Goal: Information Seeking & Learning: Learn about a topic

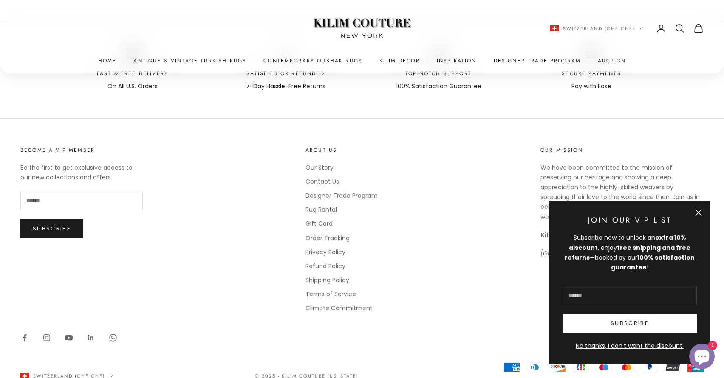
scroll to position [4952, 0]
click at [325, 163] on link "Our Story" at bounding box center [319, 167] width 28 height 8
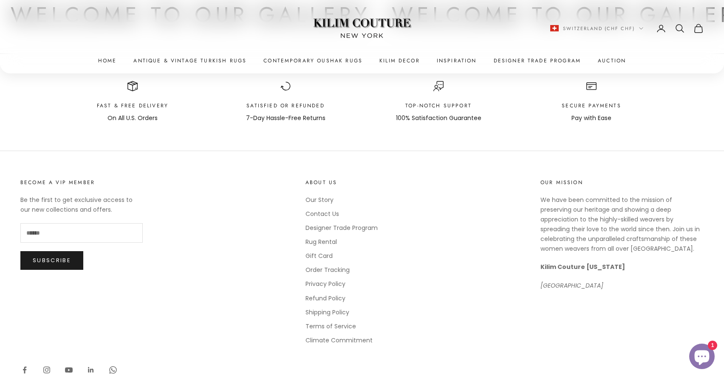
scroll to position [968, 0]
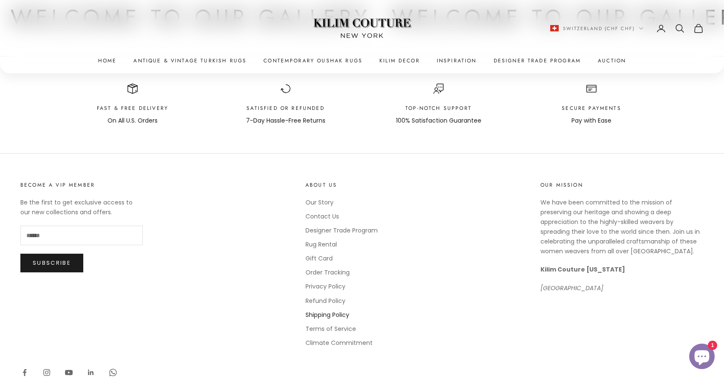
click at [341, 315] on link "Shipping Policy" at bounding box center [327, 315] width 44 height 8
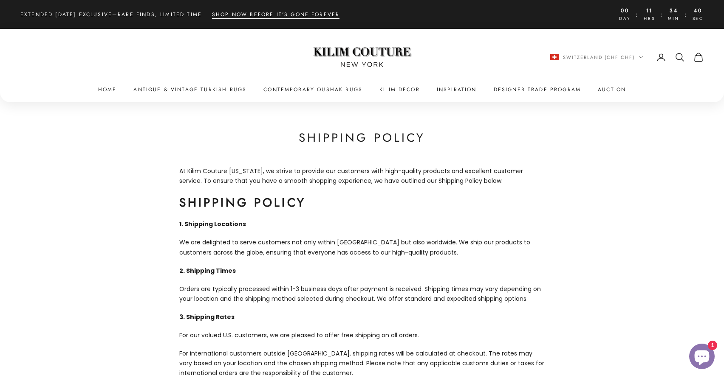
click at [361, 56] on img at bounding box center [362, 57] width 106 height 40
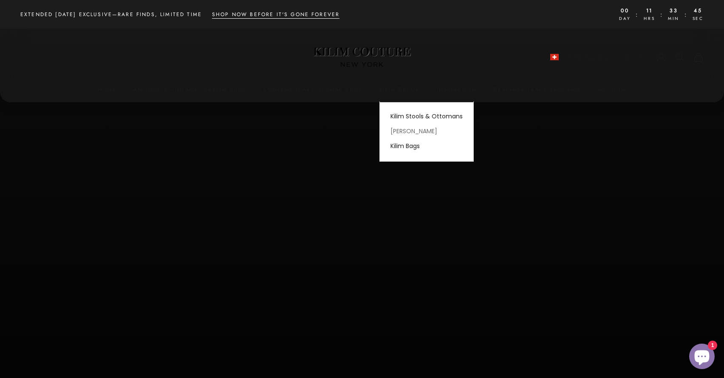
click at [403, 129] on link "[PERSON_NAME]" at bounding box center [426, 131] width 93 height 15
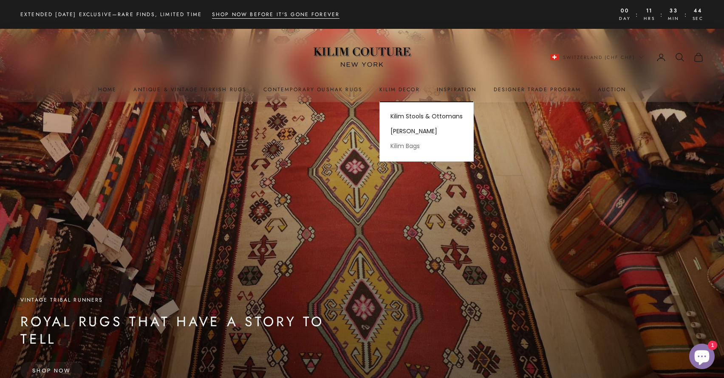
click at [413, 146] on link "Kilim Bags" at bounding box center [426, 146] width 93 height 15
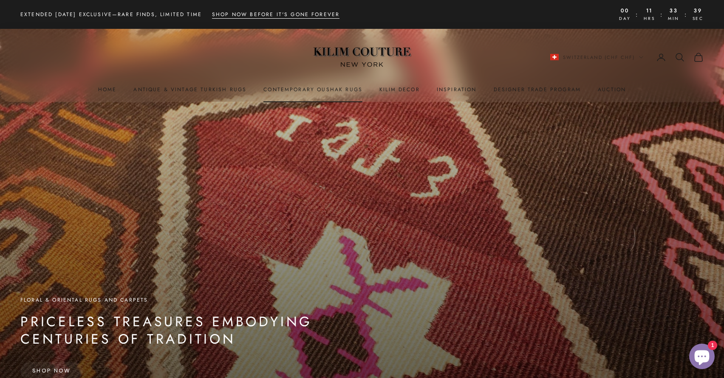
click at [301, 87] on link "Contemporary Oushak Rugs" at bounding box center [312, 89] width 99 height 8
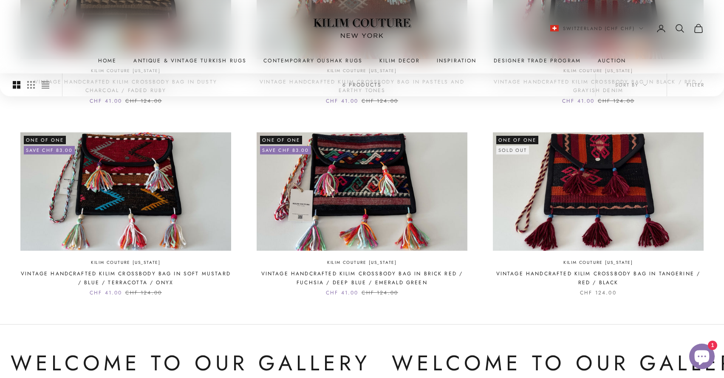
scroll to position [326, 0]
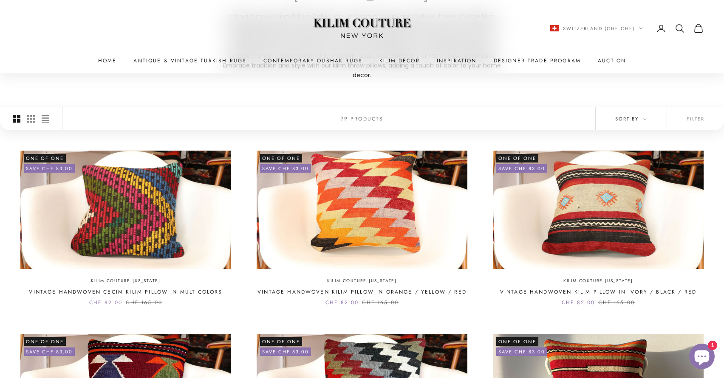
scroll to position [141, 0]
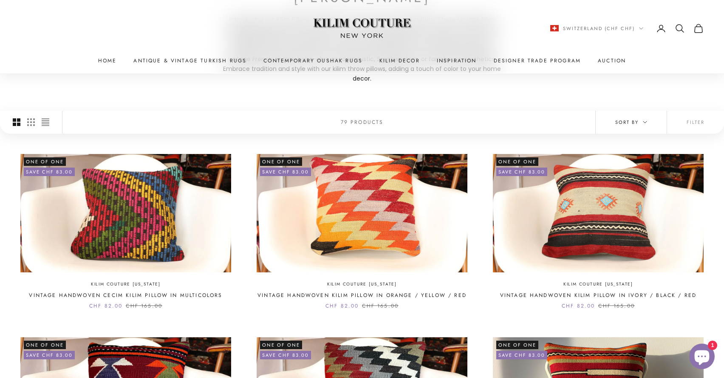
click at [631, 119] on span "Sort by" at bounding box center [631, 123] width 32 height 8
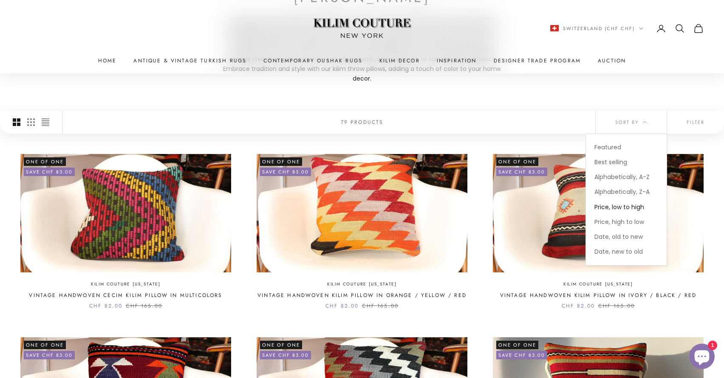
click at [637, 203] on span "Price, low to high" at bounding box center [619, 207] width 50 height 8
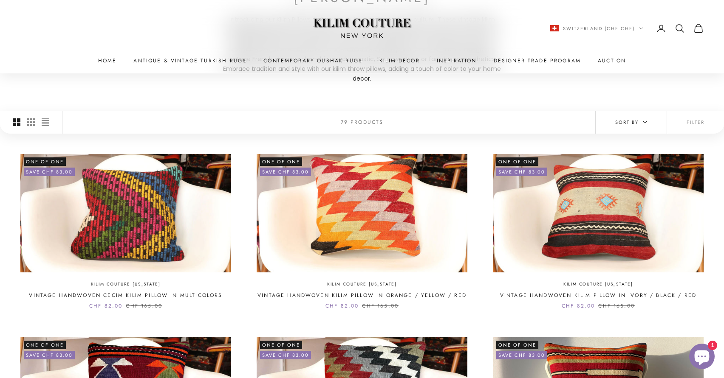
click at [636, 119] on span "Sort by" at bounding box center [631, 123] width 32 height 8
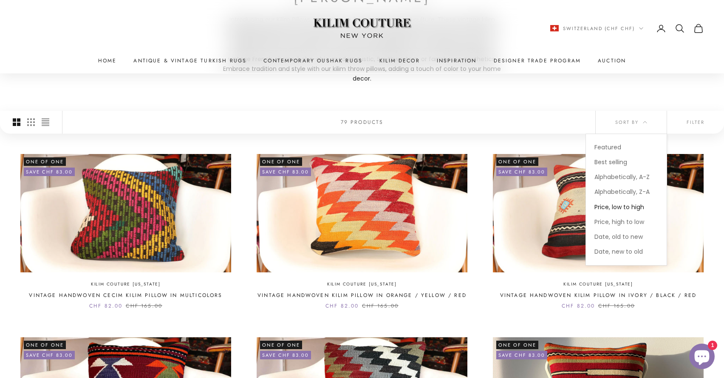
click at [633, 203] on span "Price, low to high" at bounding box center [619, 207] width 50 height 8
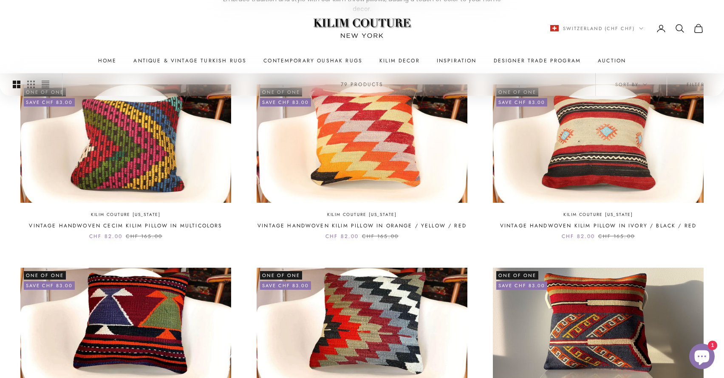
scroll to position [0, 0]
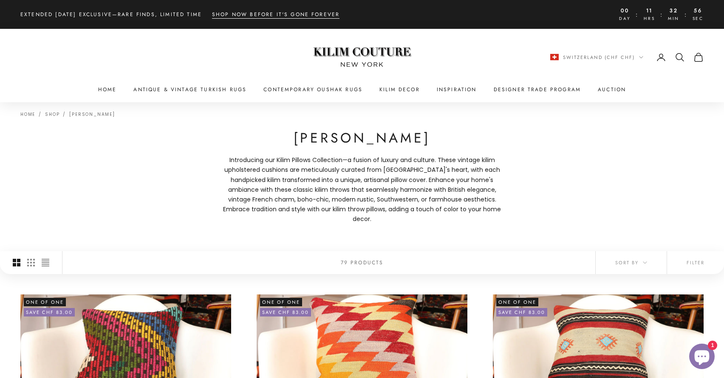
click at [359, 48] on img at bounding box center [362, 57] width 106 height 40
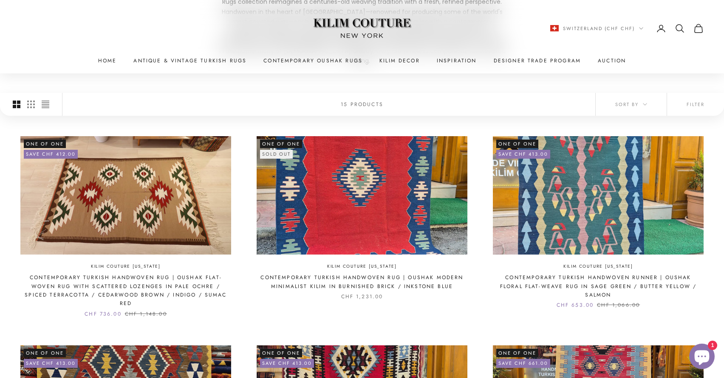
scroll to position [186, 0]
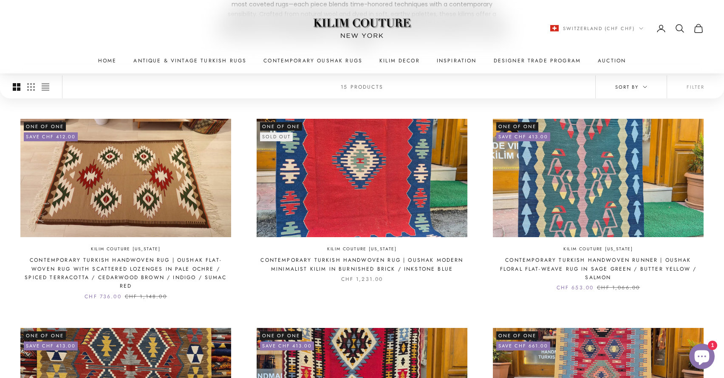
click at [640, 89] on button "Sort by" at bounding box center [631, 87] width 71 height 23
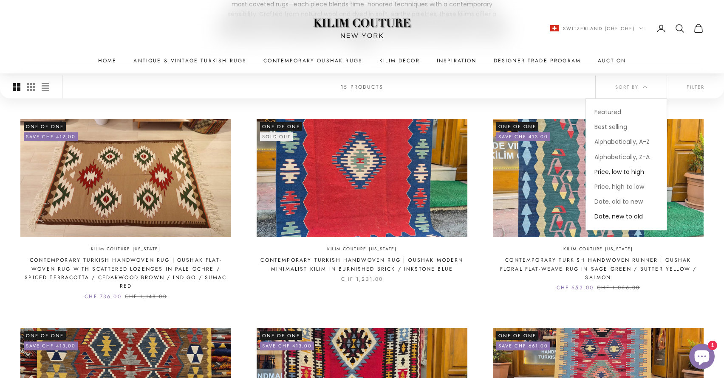
click at [625, 170] on span "Price, low to high" at bounding box center [619, 172] width 50 height 8
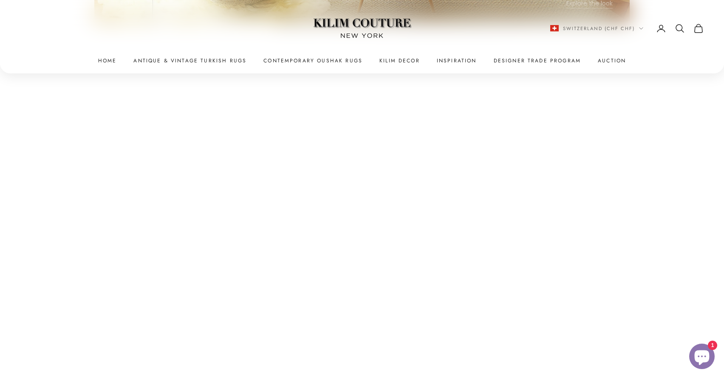
scroll to position [3346, 0]
